Goal: Information Seeking & Learning: Learn about a topic

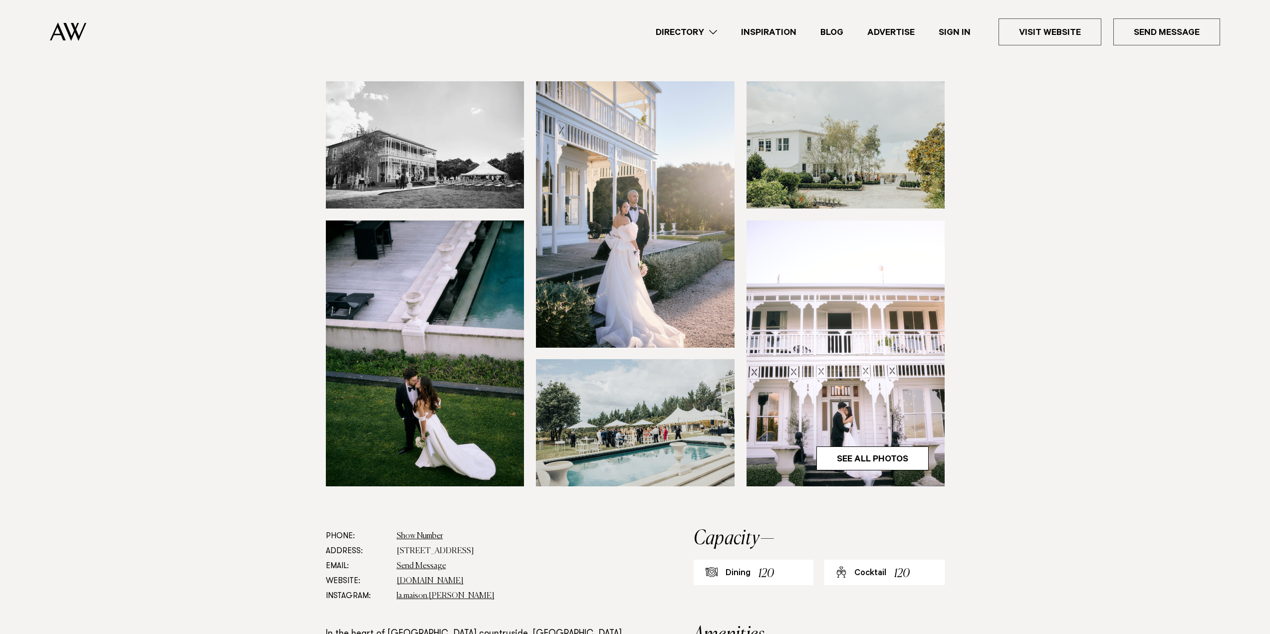
scroll to position [100, 0]
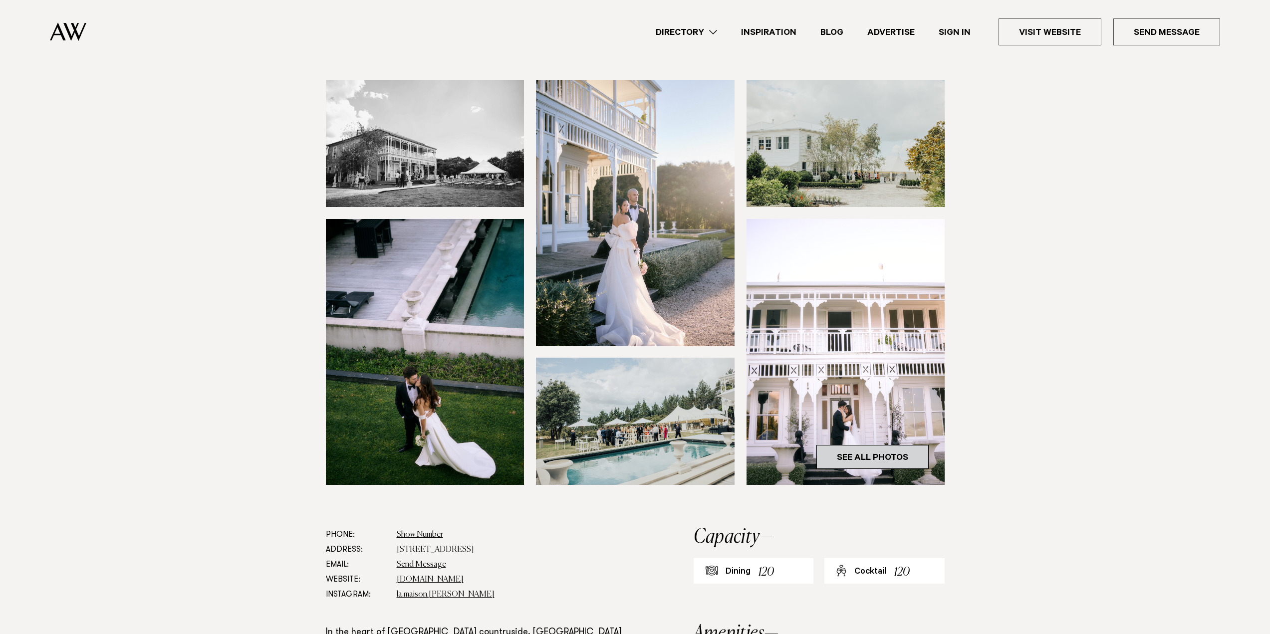
click at [851, 456] on link "See All Photos" at bounding box center [873, 457] width 112 height 24
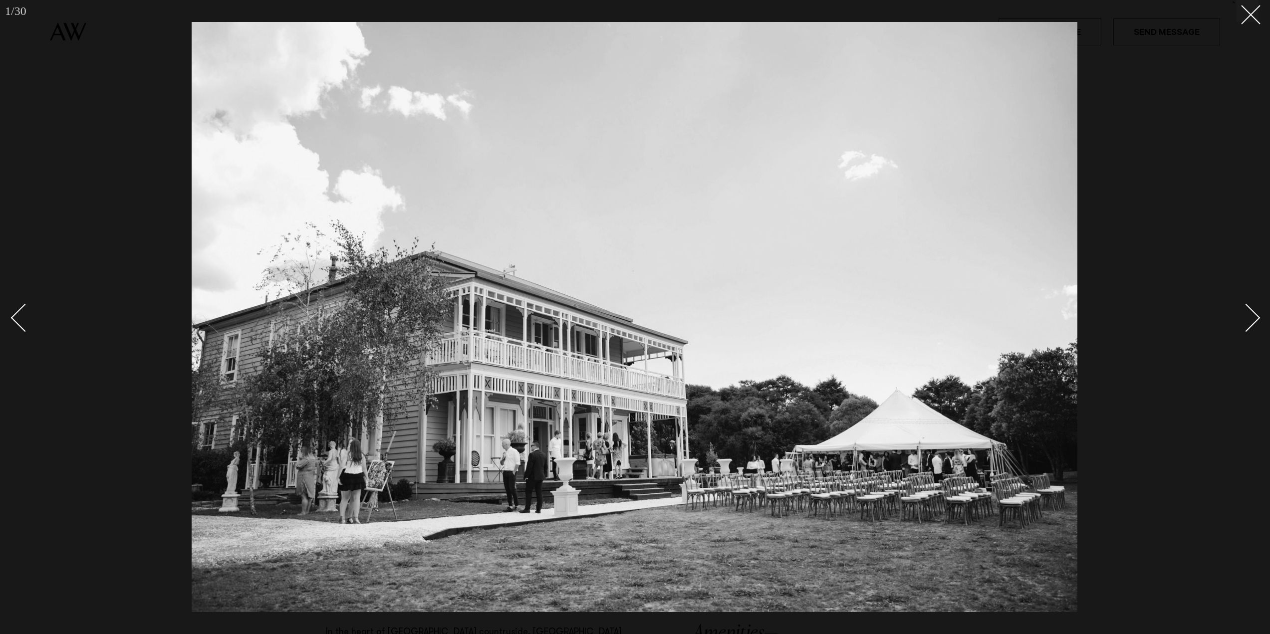
click at [1254, 319] on div "Next slide" at bounding box center [1246, 317] width 28 height 28
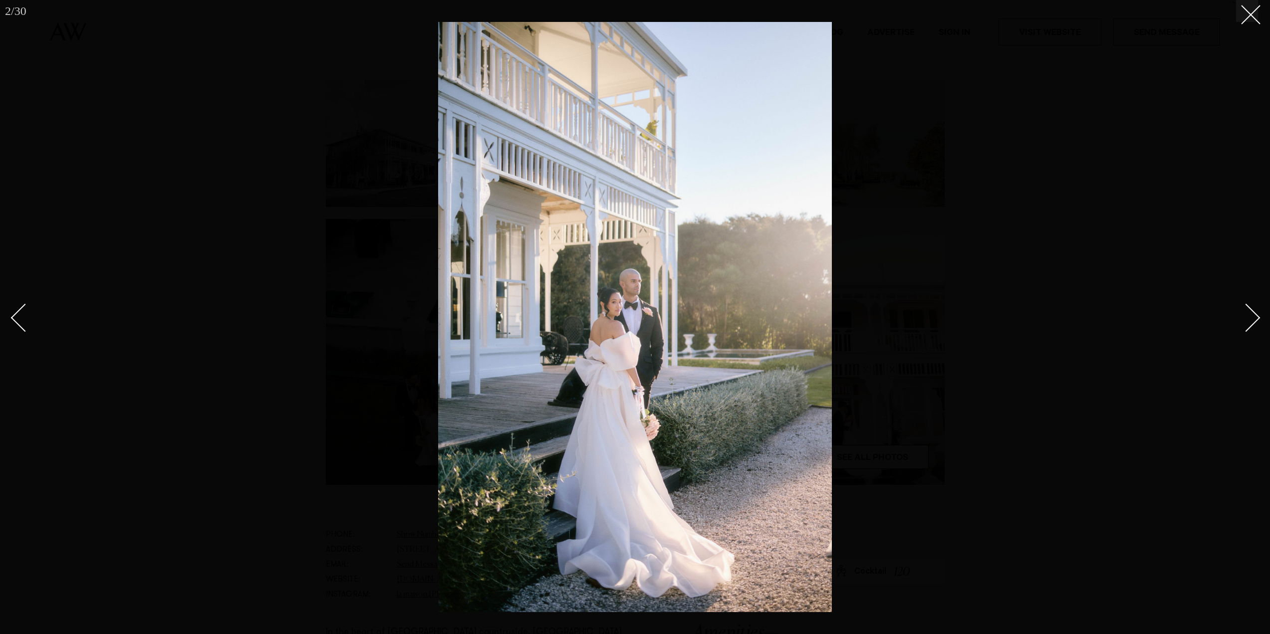
click at [1254, 319] on div "Next slide" at bounding box center [1246, 317] width 28 height 28
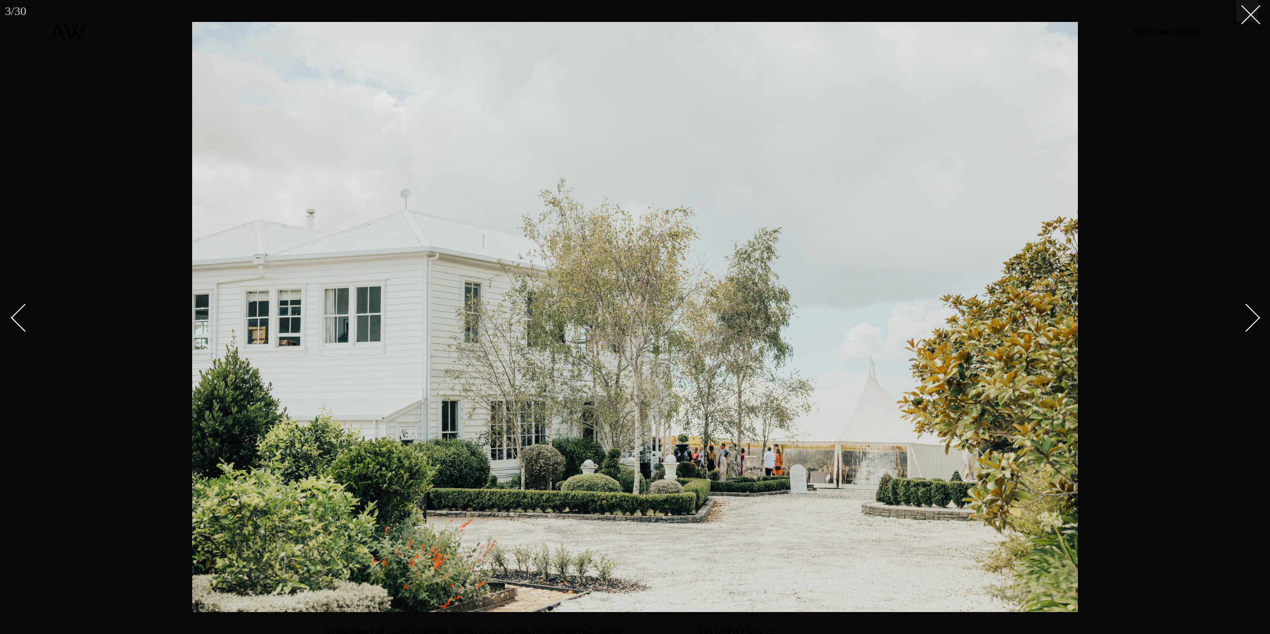
click at [1254, 319] on div "Next slide" at bounding box center [1246, 317] width 28 height 28
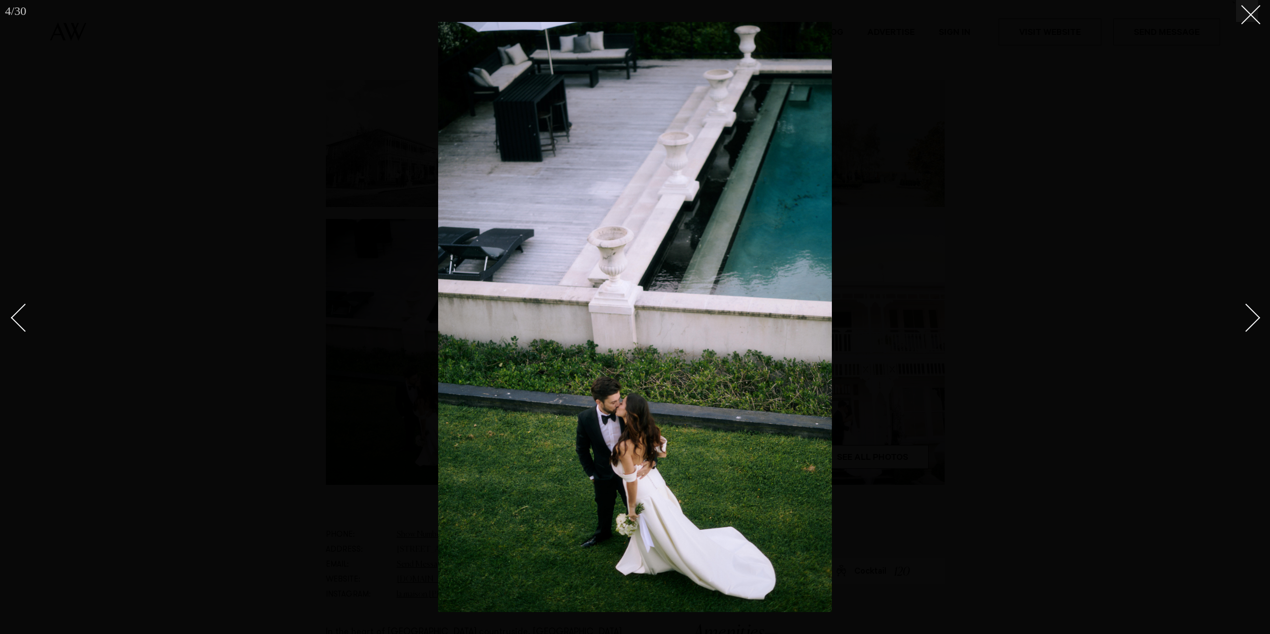
click at [1254, 319] on div "Next slide" at bounding box center [1246, 317] width 28 height 28
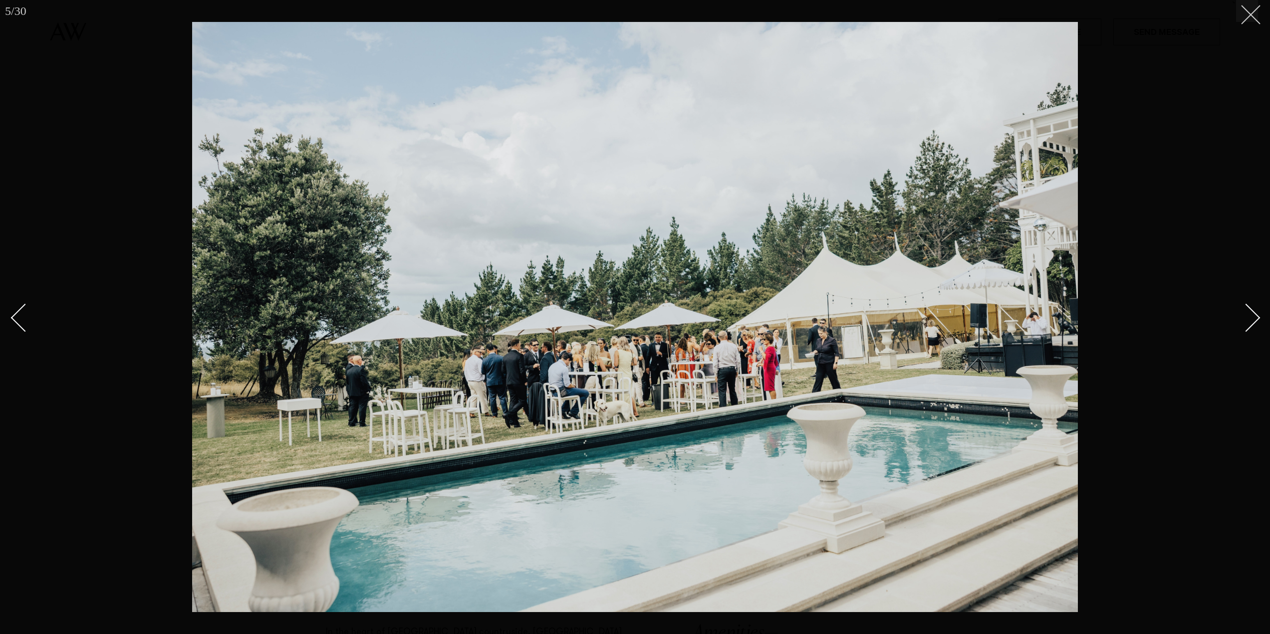
click at [1246, 17] on button at bounding box center [1247, 11] width 22 height 22
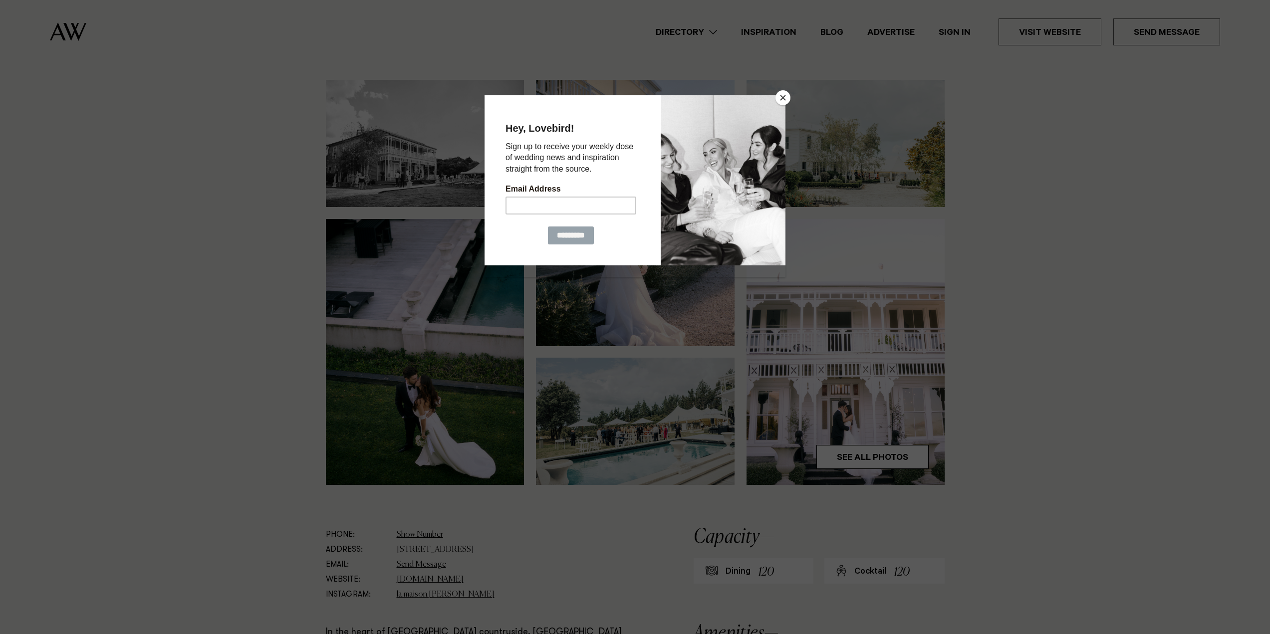
click at [781, 100] on button "Close" at bounding box center [783, 97] width 15 height 15
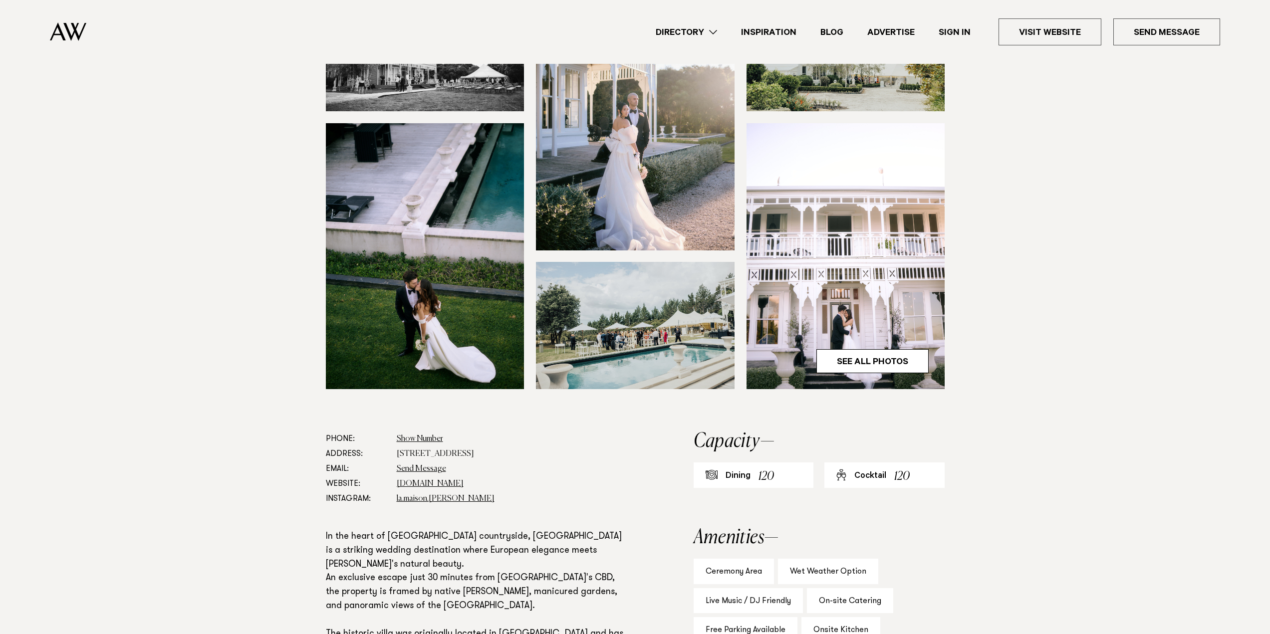
scroll to position [200, 0]
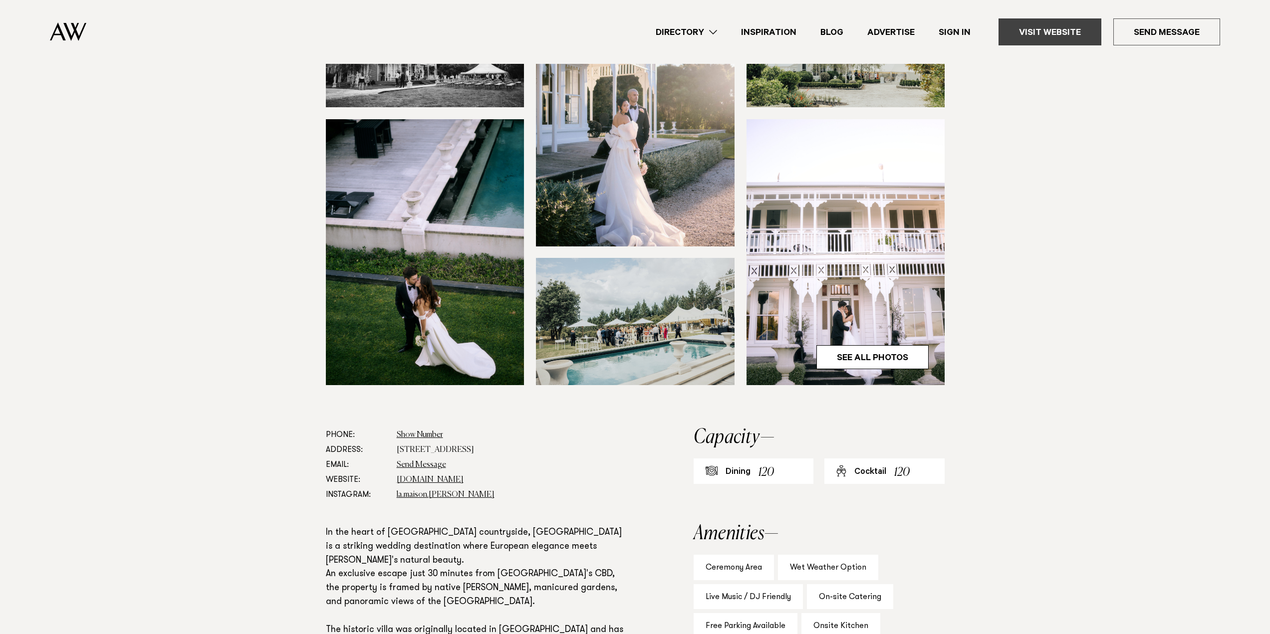
click at [1049, 33] on link "Visit Website" at bounding box center [1050, 31] width 103 height 27
